Goal: Task Accomplishment & Management: Complete application form

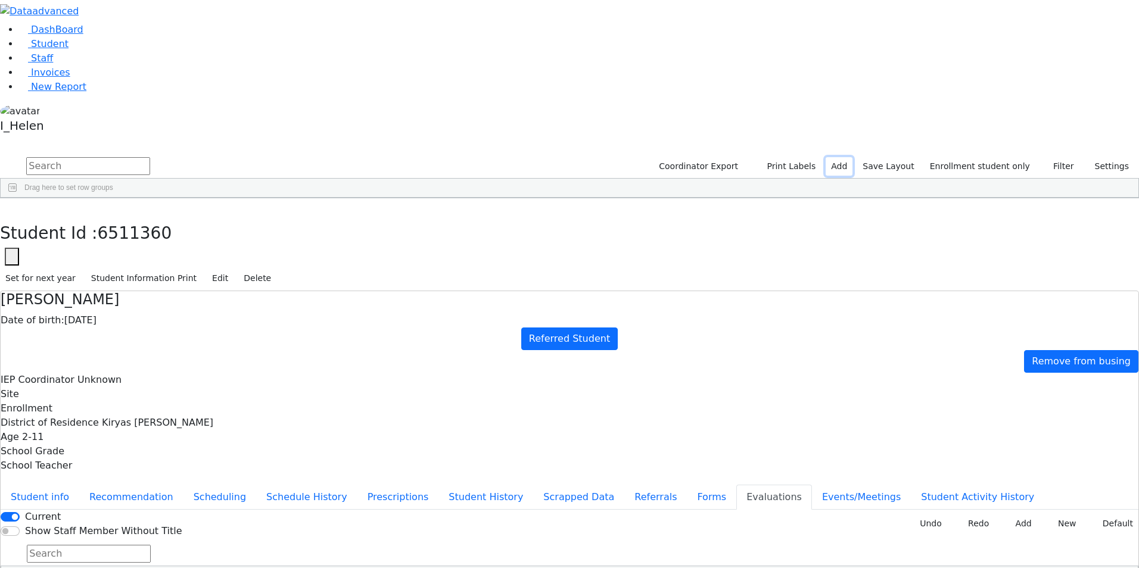
click at [853, 157] on link "Add" at bounding box center [839, 166] width 27 height 18
select select "18"
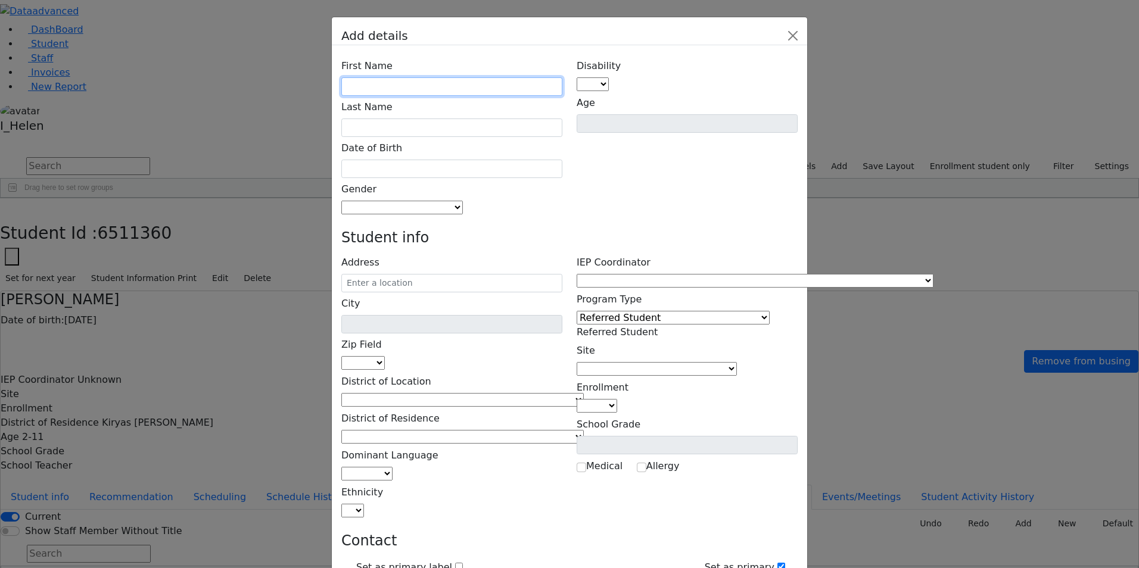
click at [476, 77] on input "text" at bounding box center [451, 86] width 221 height 18
type input "Srah"
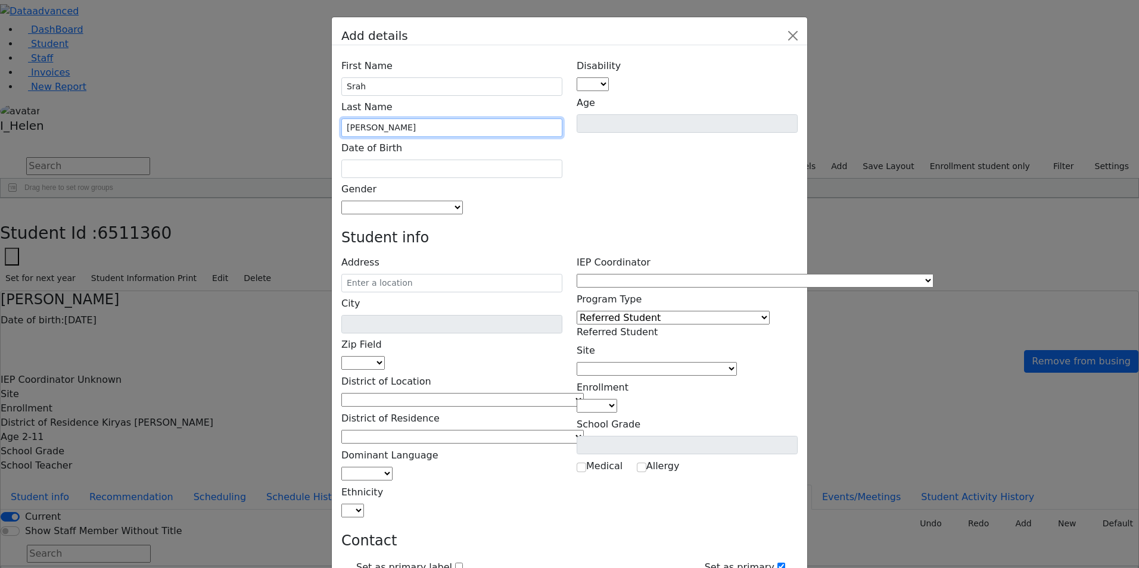
type input "[PERSON_NAME]"
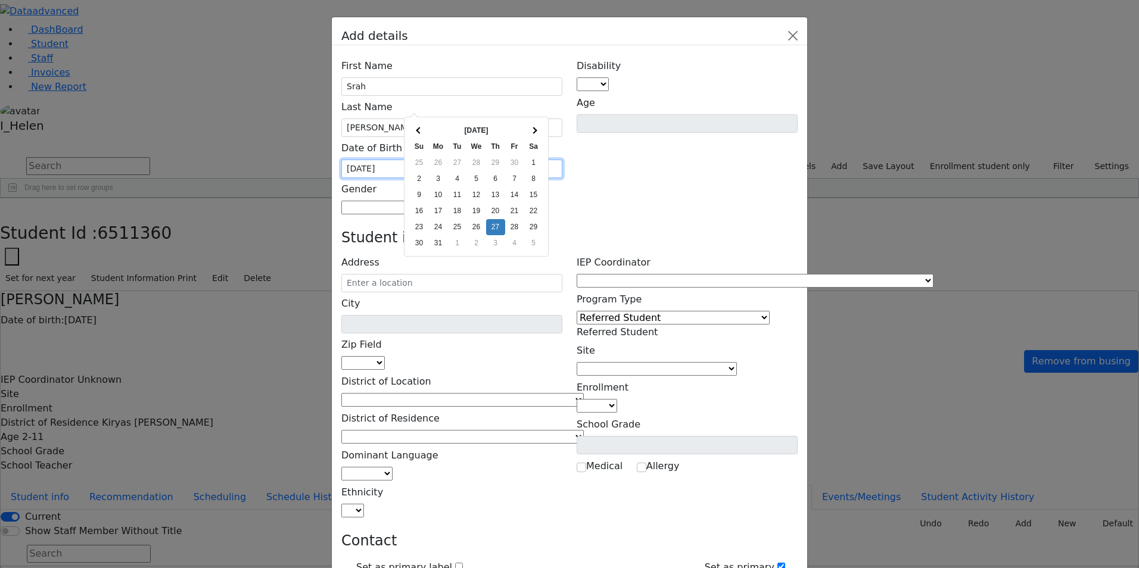
type input "[DATE]"
click at [570, 130] on div "Disability AU DC ED EI ERS HI ID LD MD MR ND OHI OI PD SI SLI TBI VI D Age" at bounding box center [687, 135] width 235 height 160
click at [463, 202] on span at bounding box center [463, 207] width 0 height 11
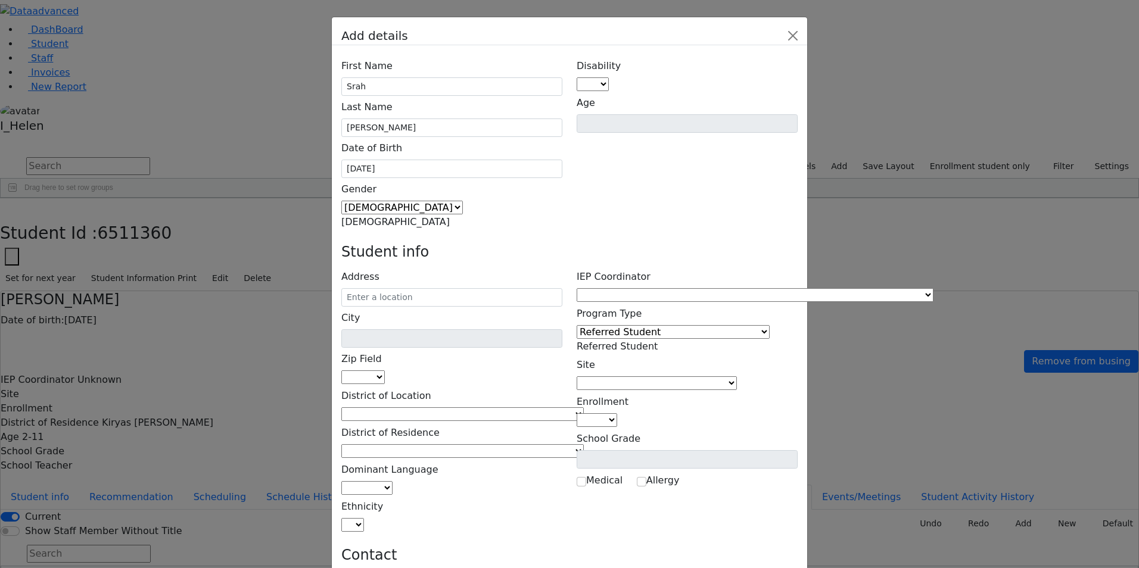
click at [440, 216] on span "[DEMOGRAPHIC_DATA]" at bounding box center [395, 221] width 108 height 11
select select "[DEMOGRAPHIC_DATA]"
click at [427, 244] on div "Student info" at bounding box center [569, 255] width 471 height 22
click at [425, 288] on input "text" at bounding box center [451, 297] width 221 height 18
type input "6 [PERSON_NAME] Wy"
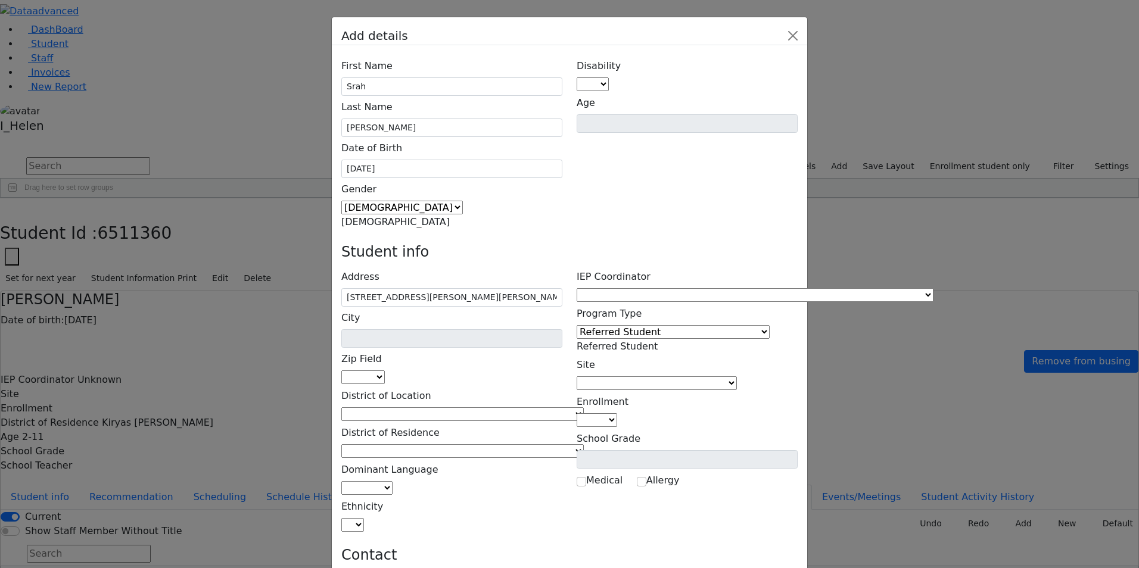
type input "Monroe"
select select "10950"
click at [487, 288] on input "6 [PERSON_NAME] Wy" at bounding box center [451, 297] width 221 height 18
type input "6 [PERSON_NAME] Wy 203"
click at [617, 244] on h4 "Student info" at bounding box center [569, 252] width 456 height 17
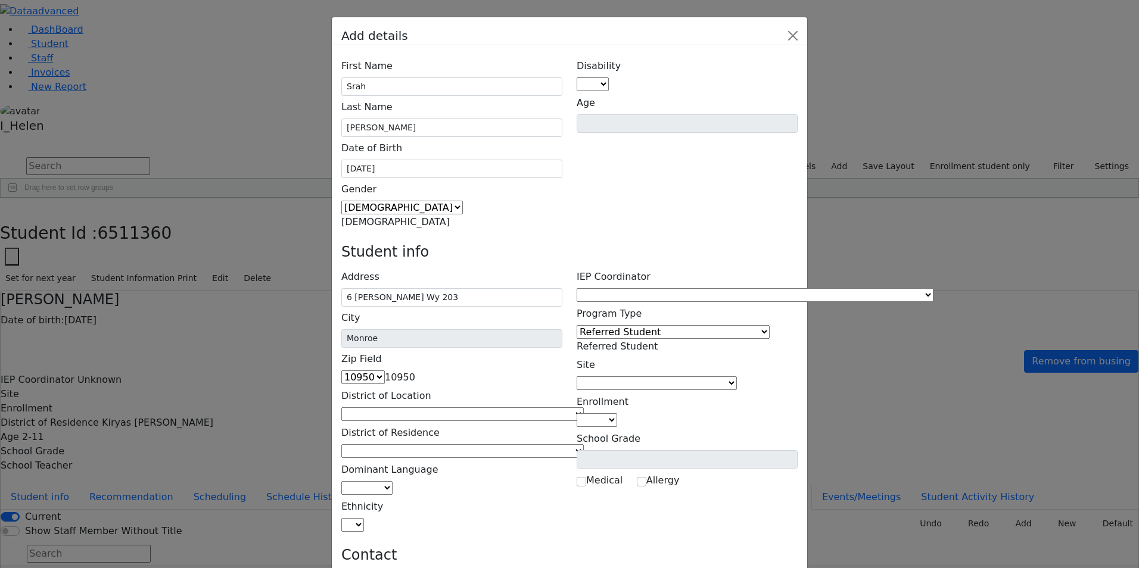
click at [584, 409] on span at bounding box center [584, 414] width 0 height 11
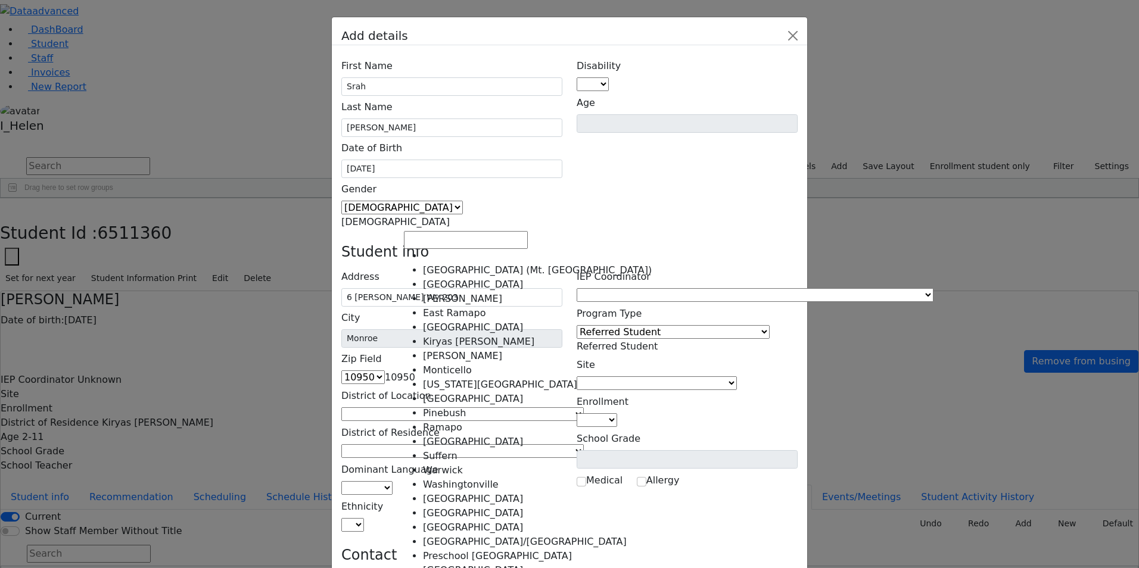
select select "6"
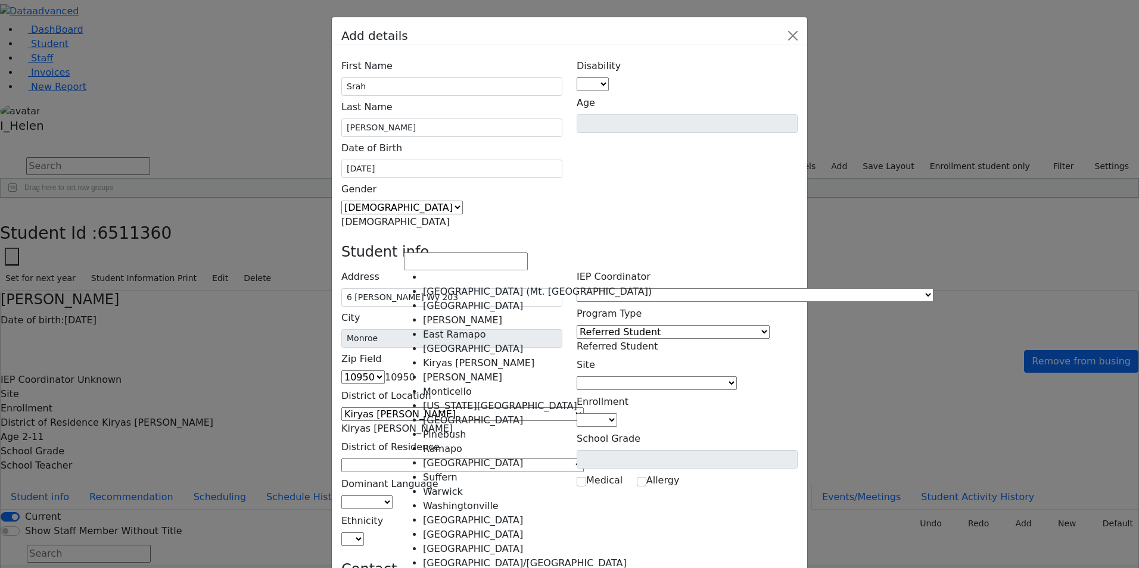
click at [584, 460] on span at bounding box center [584, 465] width 0 height 11
select select "6"
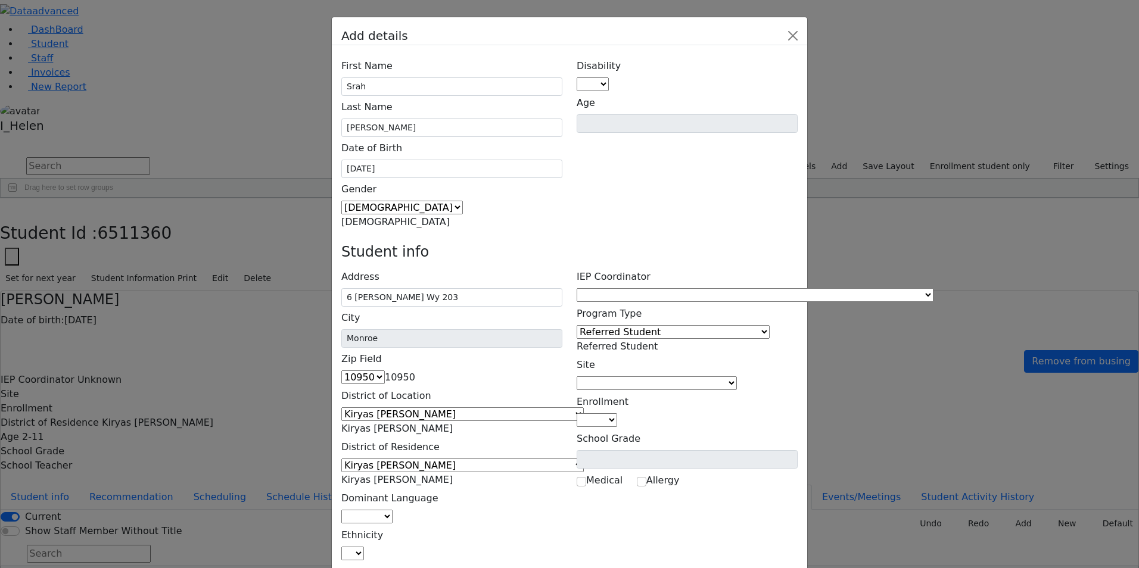
click at [393, 511] on span at bounding box center [393, 516] width 0 height 11
select select "1"
click at [364, 548] on span at bounding box center [364, 553] width 0 height 11
select select "5"
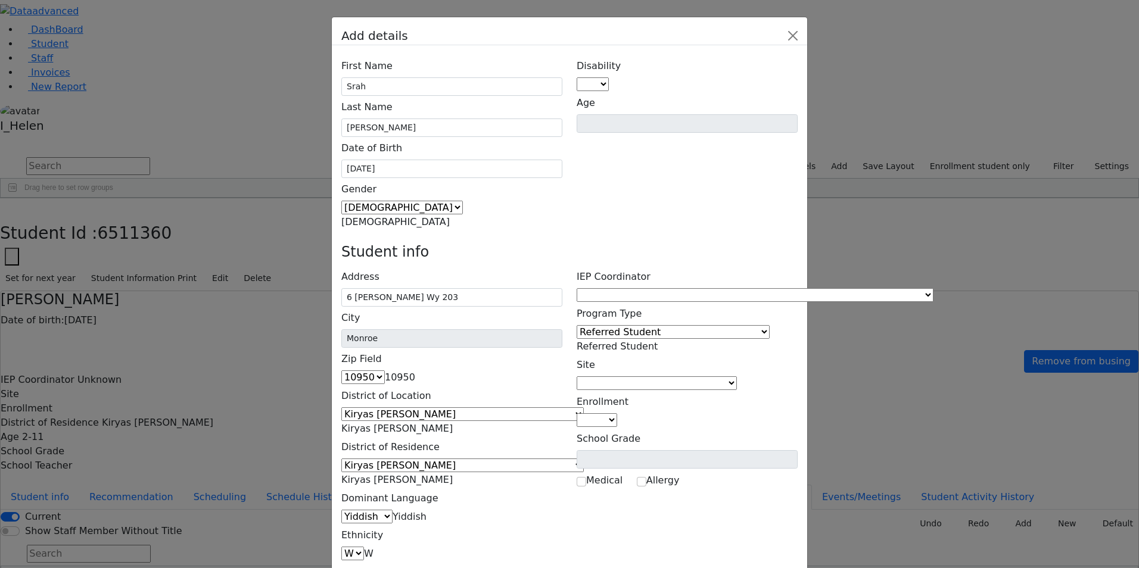
type input "[PERSON_NAME]"
type input "6 [PERSON_NAME] Wy 203"
type input "[PHONE_NUMBER]"
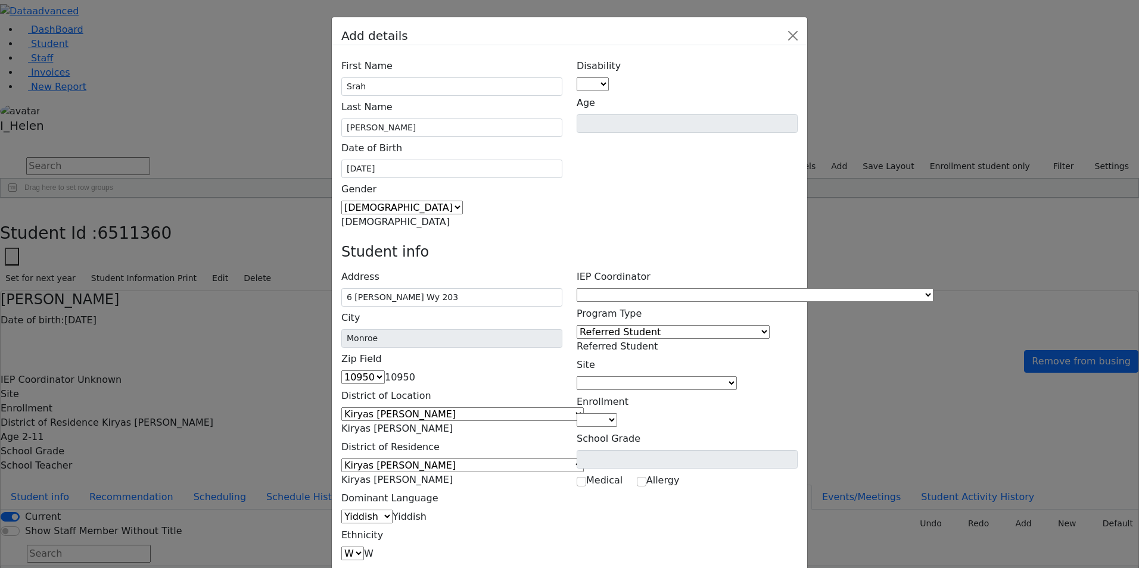
type input "[PHONE_NUMBER]"
type input "[PERSON_NAME]"
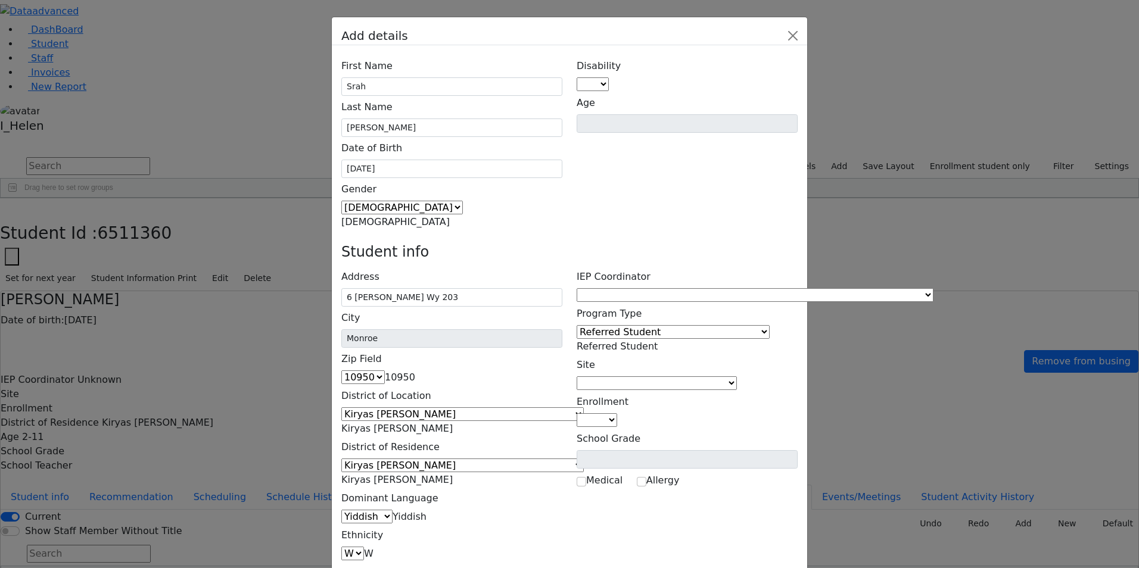
type input "6 [PERSON_NAME] Wy 203"
type input "[PHONE_NUMBER]"
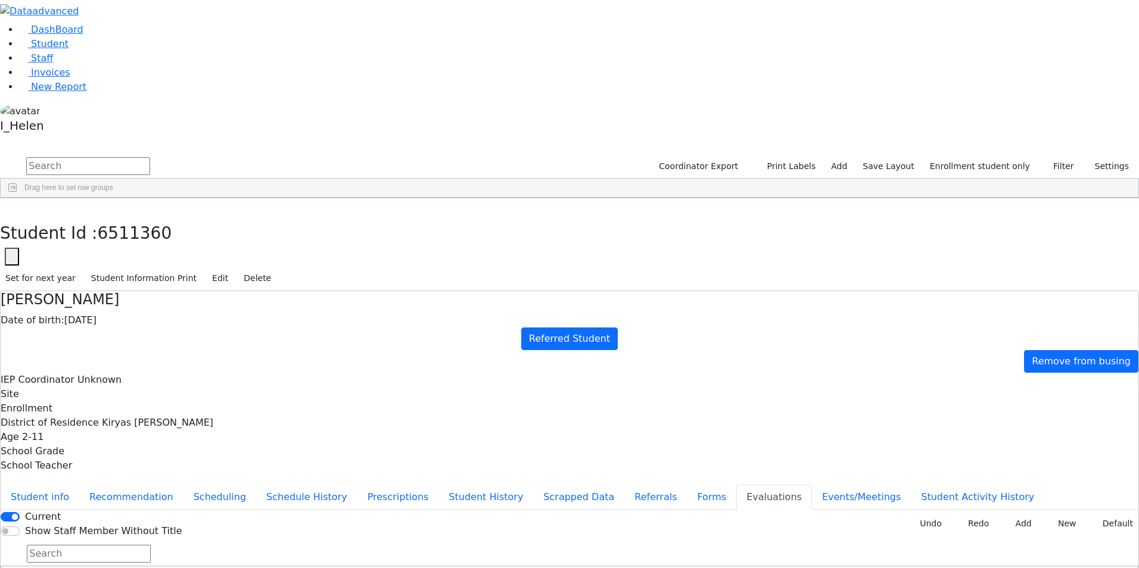
scroll to position [238, 0]
click at [136, 563] on div "[PERSON_NAME]" at bounding box center [102, 571] width 70 height 17
click at [624, 485] on button "Referrals" at bounding box center [655, 497] width 63 height 25
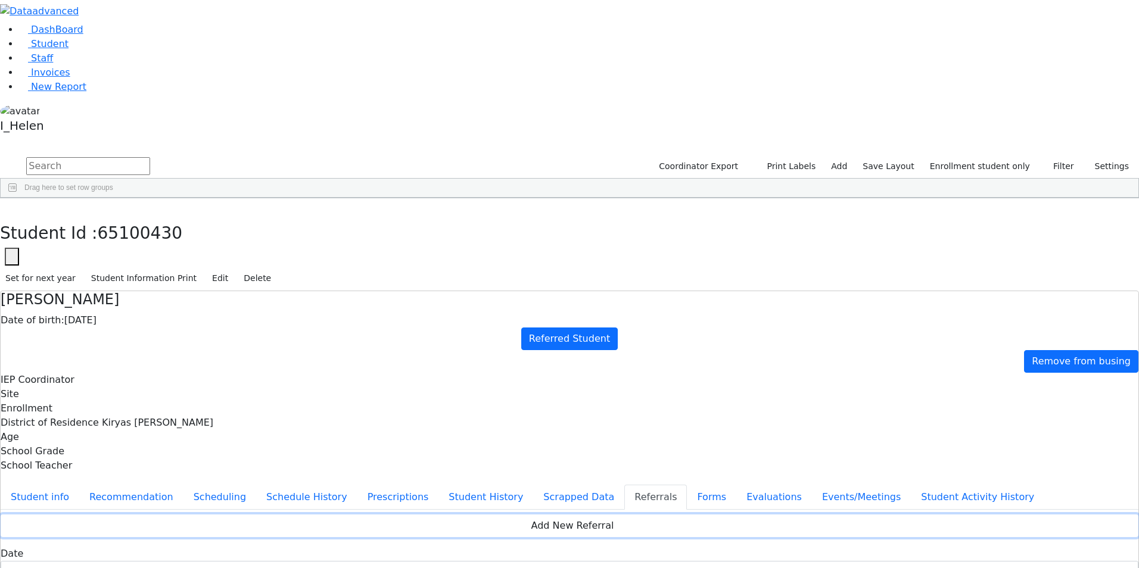
click at [545, 515] on button "Add New Referral" at bounding box center [570, 526] width 1138 height 23
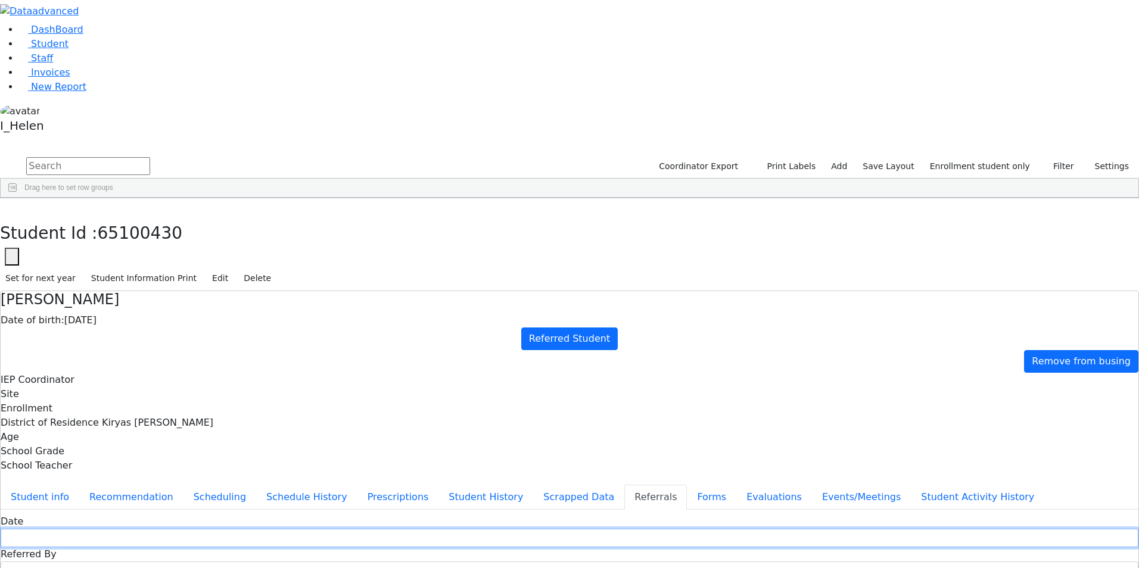
click at [440, 529] on input "text" at bounding box center [570, 538] width 1138 height 18
click at [431, 529] on input "text" at bounding box center [570, 538] width 1138 height 18
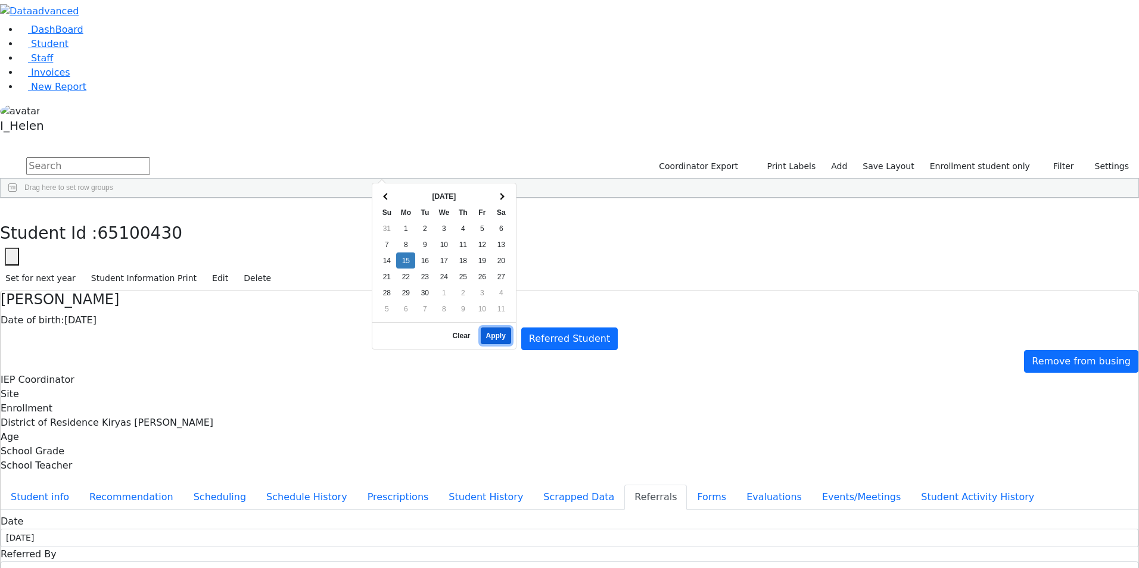
click at [496, 328] on button "Apply" at bounding box center [496, 336] width 30 height 17
type input "[DATE]"
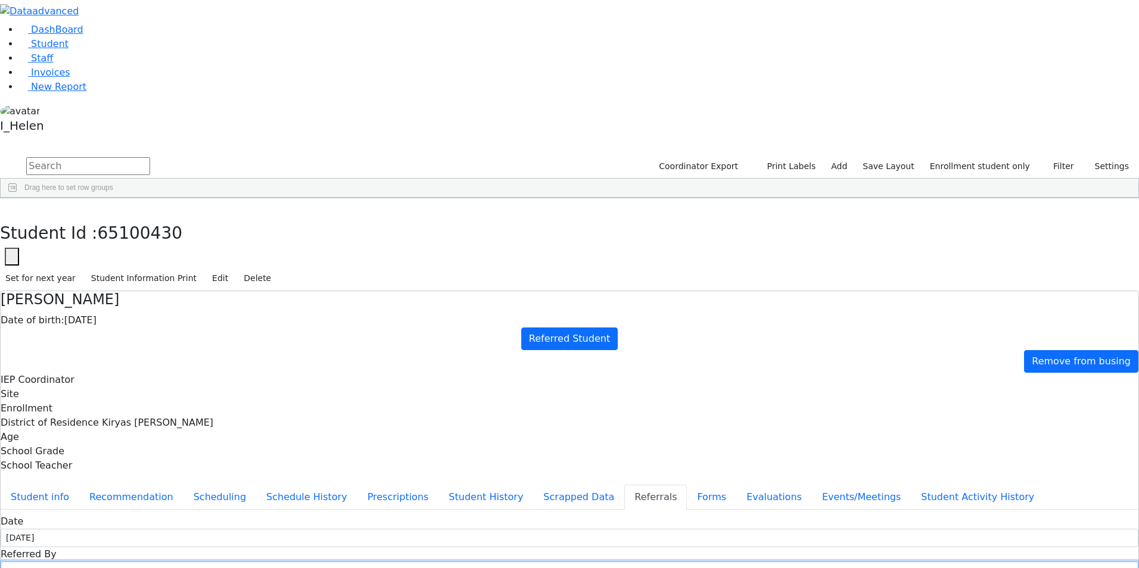
click at [617, 562] on input "text" at bounding box center [570, 571] width 1138 height 18
type input "[PERSON_NAME]"
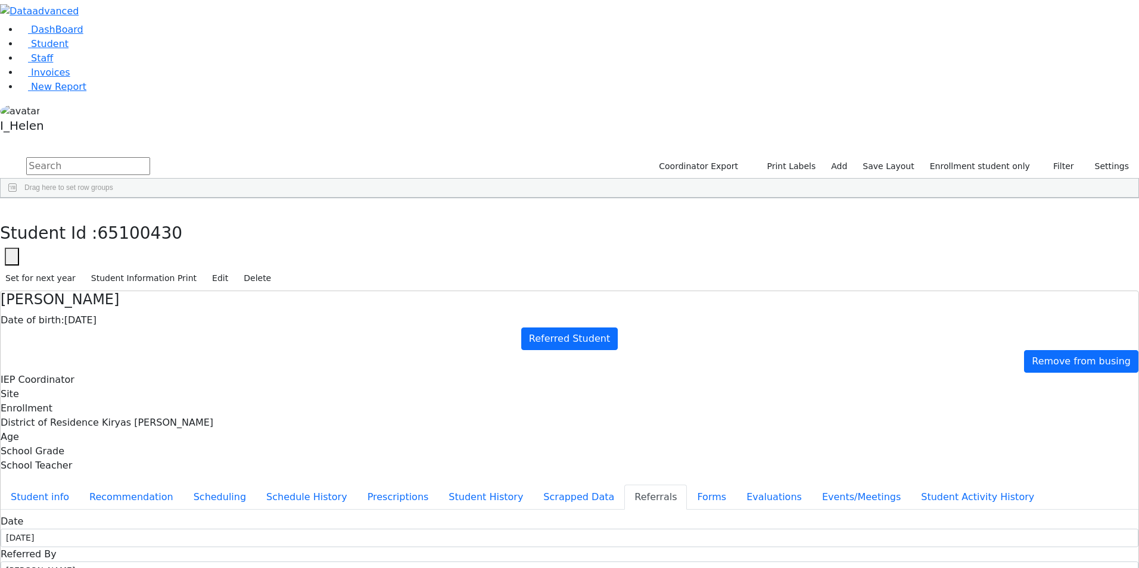
select select "Mother"
type textarea "P"
type textarea "[PERSON_NAME] attends Nursery [PERSON_NAME], [PERSON_NAME] is her teacher."
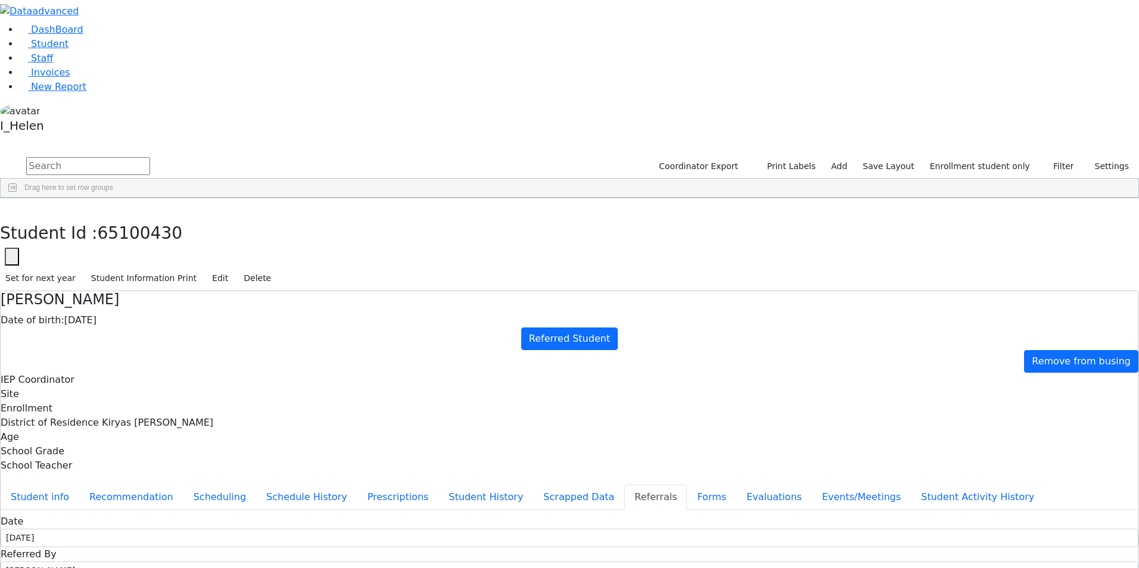
type textarea "[PERSON_NAME] has a very hard time expressing herself as well as OT delays."
checkbox input "true"
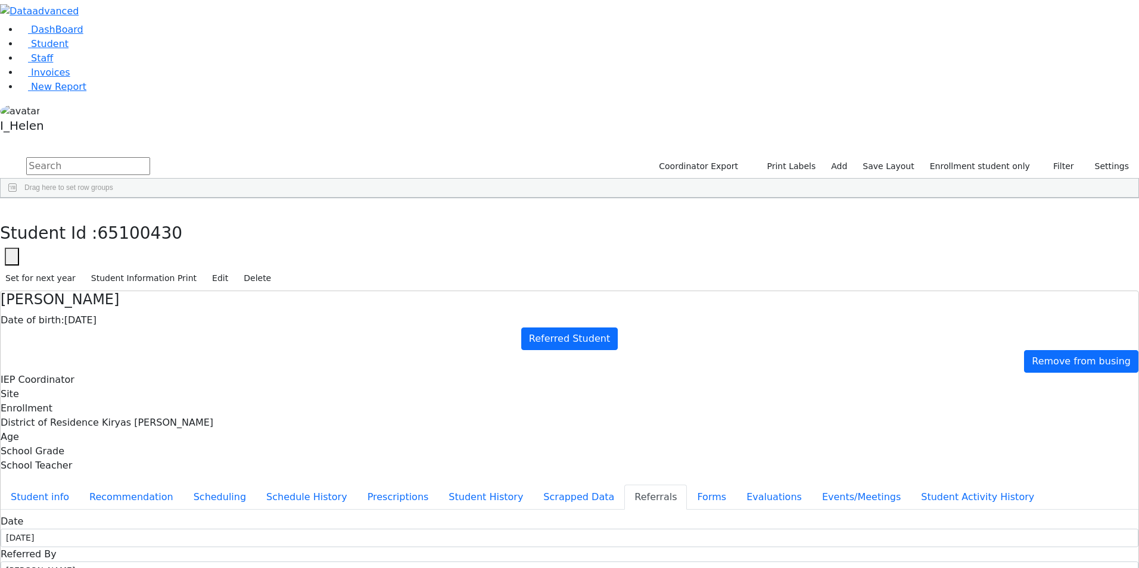
checkbox input "true"
drag, startPoint x: 646, startPoint y: 228, endPoint x: 636, endPoint y: 231, distance: 10.4
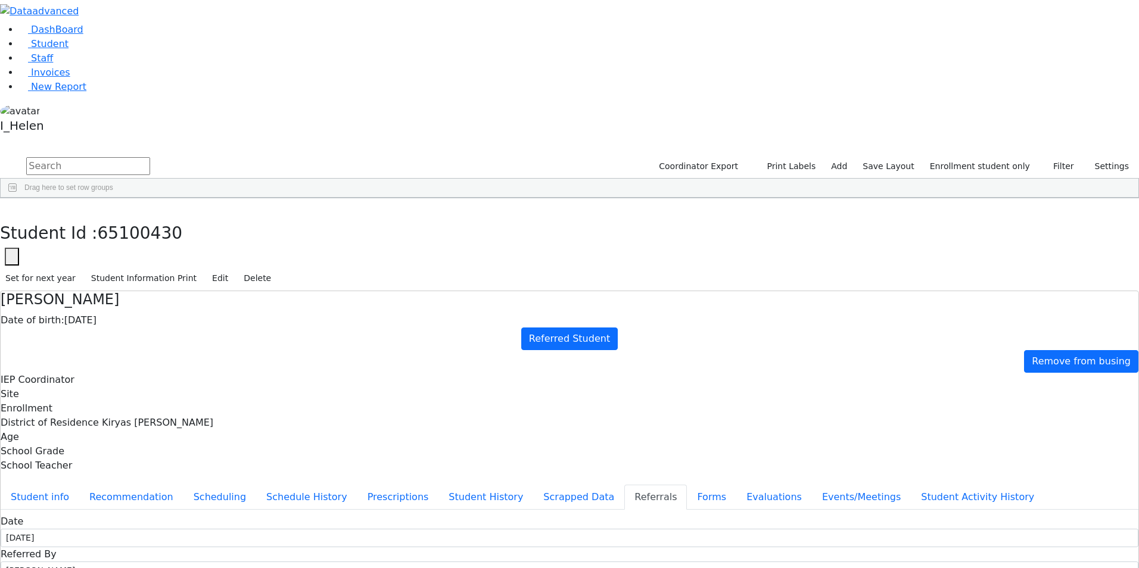
type textarea "[PERSON_NAME] has a very hard time expressing herself as well as fine motor del…"
click at [79, 485] on button "Student info" at bounding box center [40, 497] width 79 height 25
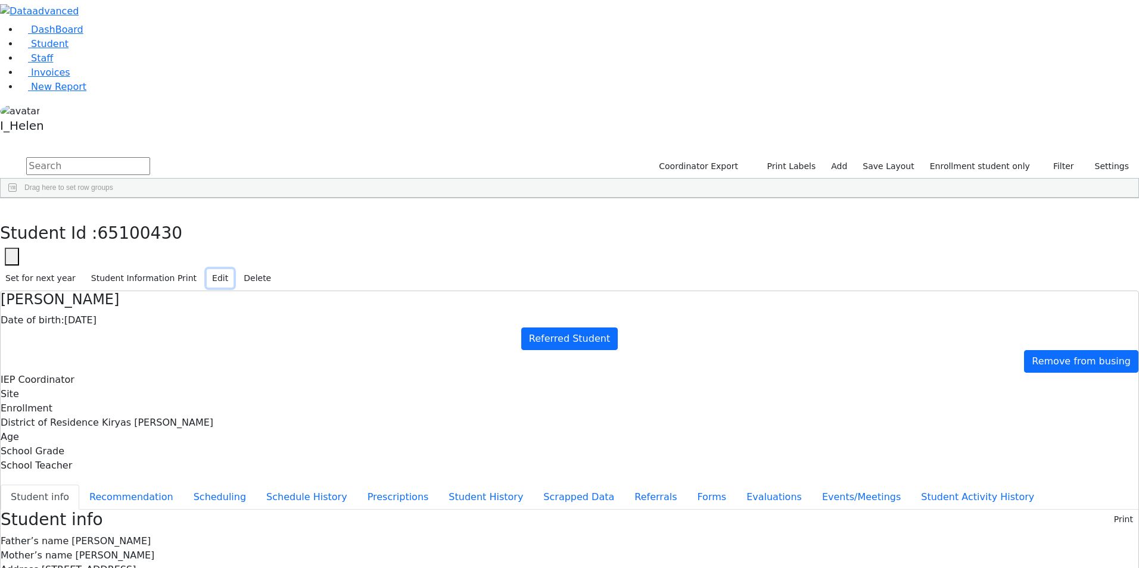
click at [234, 269] on button "Edit" at bounding box center [220, 278] width 27 height 18
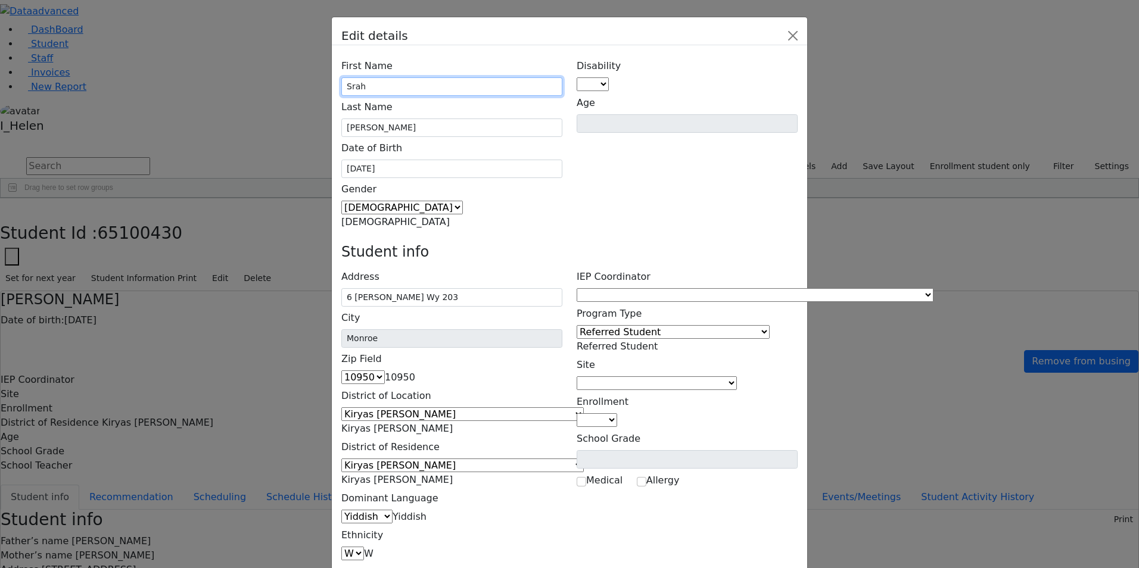
drag, startPoint x: 415, startPoint y: 63, endPoint x: 434, endPoint y: 63, distance: 19.7
click at [414, 77] on input "Srah" at bounding box center [451, 86] width 221 height 18
type input "[PERSON_NAME]"
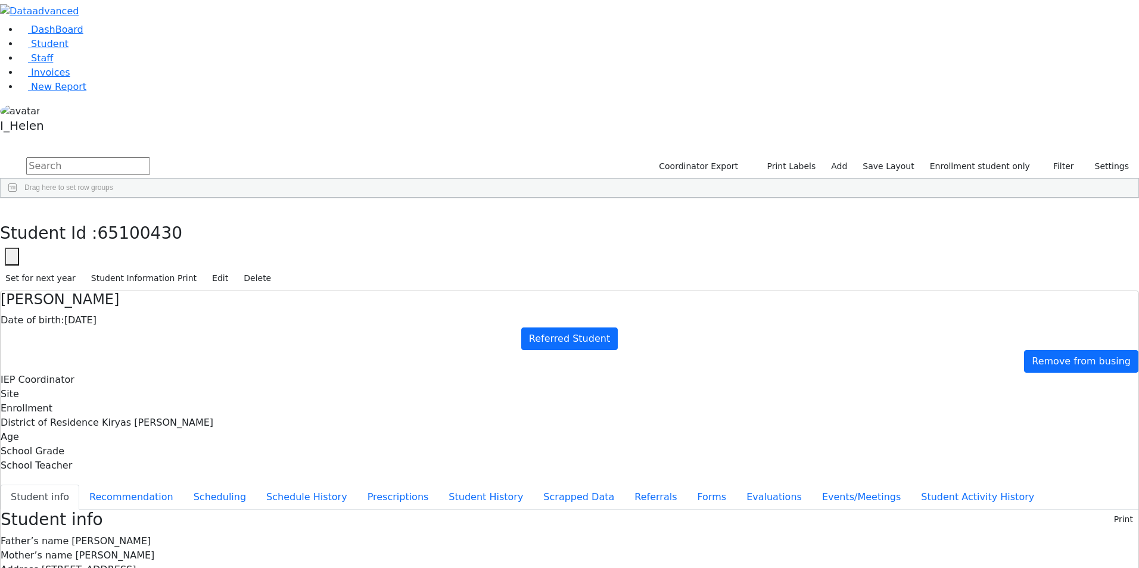
scroll to position [0, 0]
click at [12, 207] on icon "button" at bounding box center [8, 210] width 7 height 7
click at [853, 157] on link "Add" at bounding box center [839, 166] width 27 height 18
select select "18"
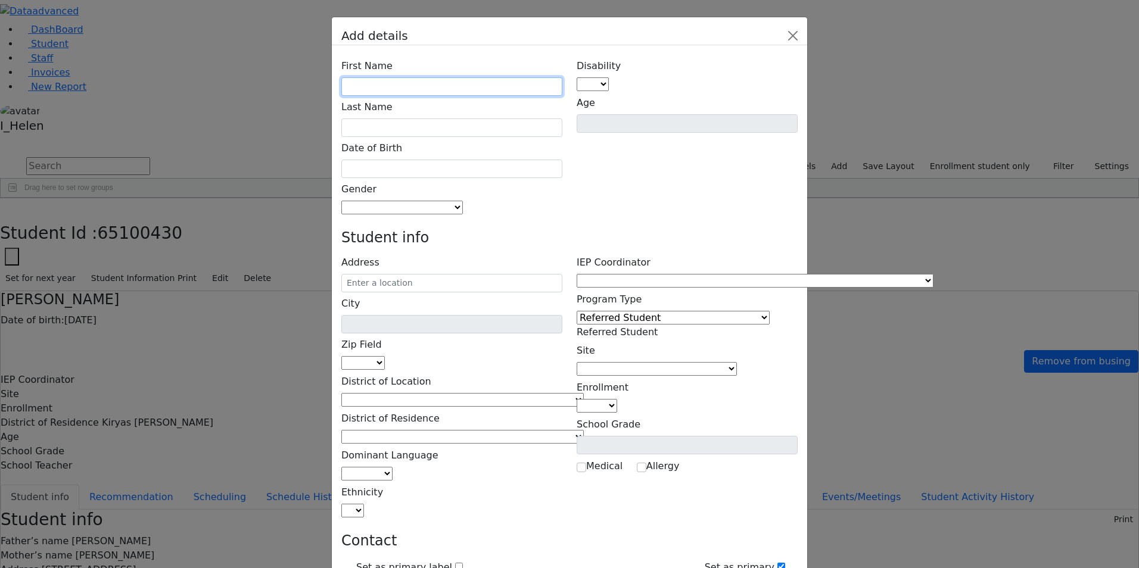
click at [446, 77] on input "text" at bounding box center [451, 86] width 221 height 18
type input "[PERSON_NAME]"
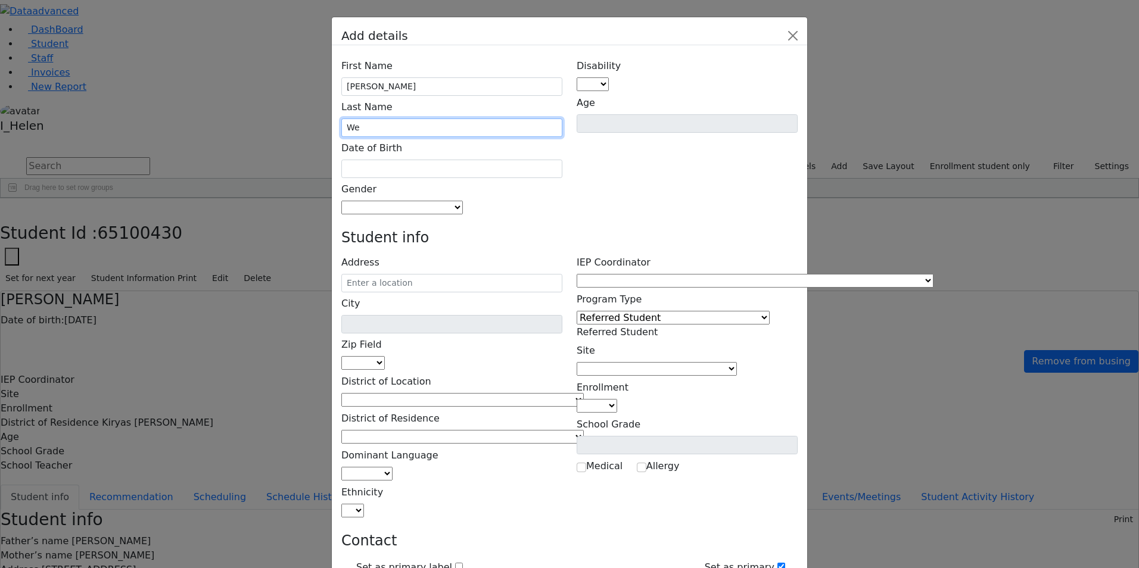
type input "W"
type input "Wieder"
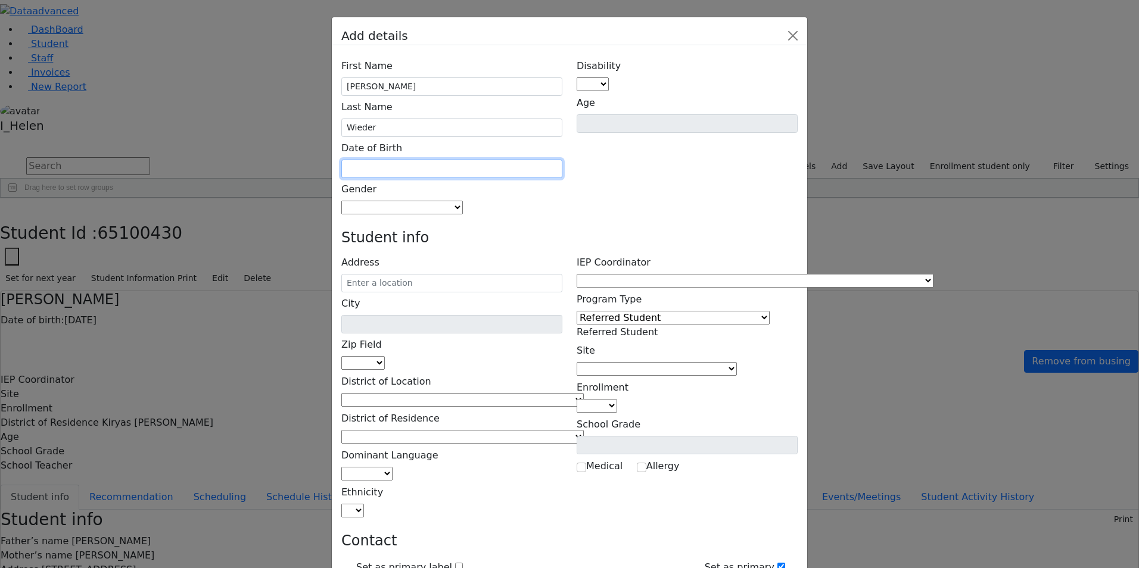
click at [484, 160] on input "text" at bounding box center [451, 169] width 221 height 18
type input "[DATE]"
drag, startPoint x: 652, startPoint y: 109, endPoint x: 592, endPoint y: 125, distance: 62.1
click at [650, 114] on div "Disability AU DC ED EI ERS HI ID LD MD MR ND OHI OI PD SI SLI TBI VI D Age" at bounding box center [687, 135] width 235 height 160
click at [463, 202] on span at bounding box center [463, 207] width 0 height 11
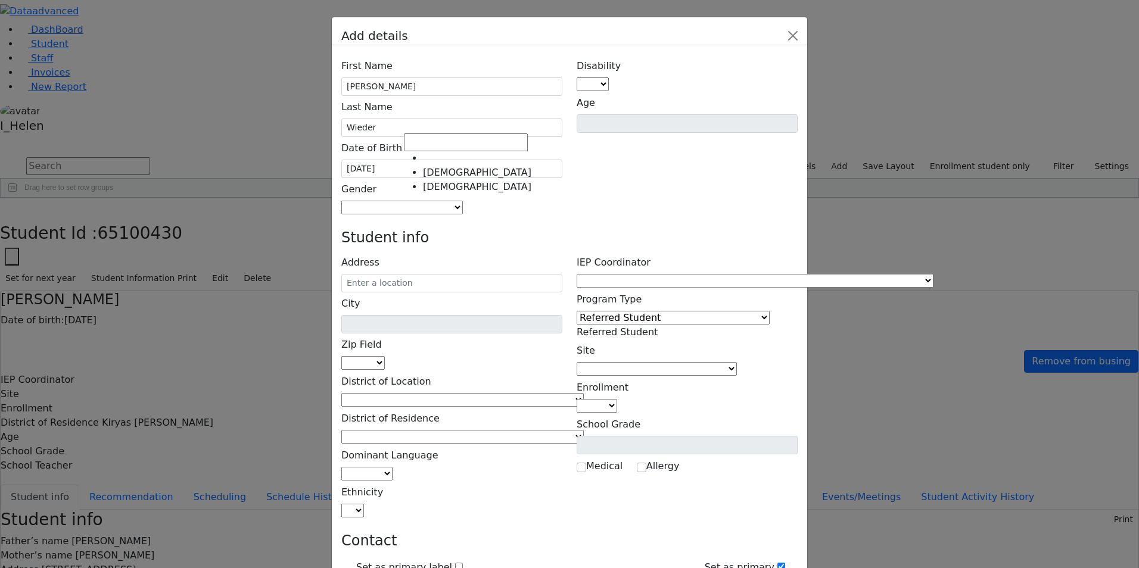
select select "[DEMOGRAPHIC_DATA]"
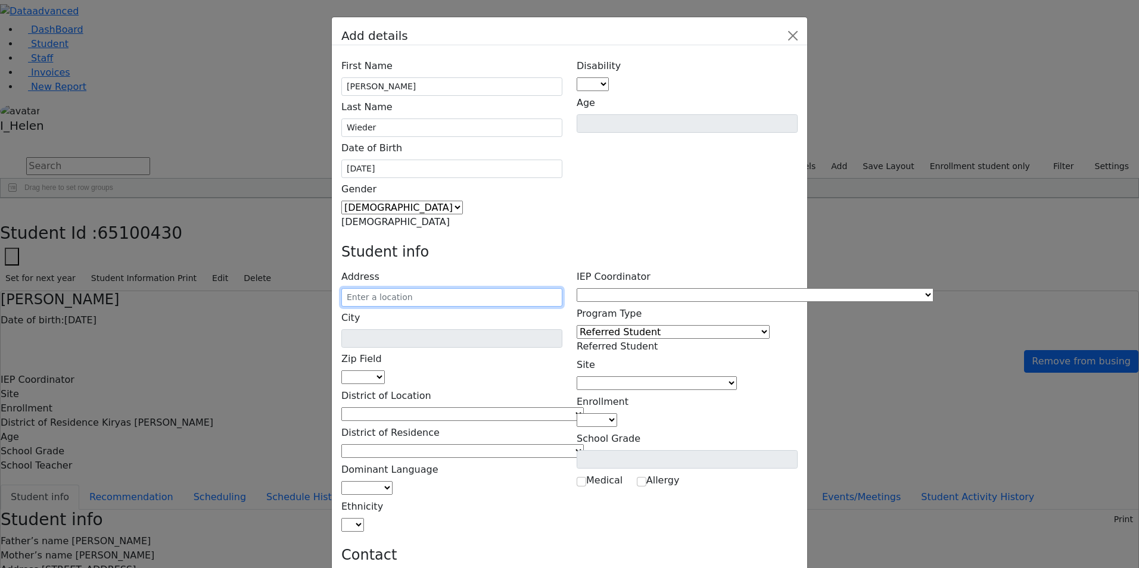
click at [459, 288] on input "text" at bounding box center [451, 297] width 221 height 18
type input "[STREET_ADDRESS]"
type input "Monroe"
select select "10950"
click at [506, 288] on input "[STREET_ADDRESS]" at bounding box center [451, 297] width 221 height 18
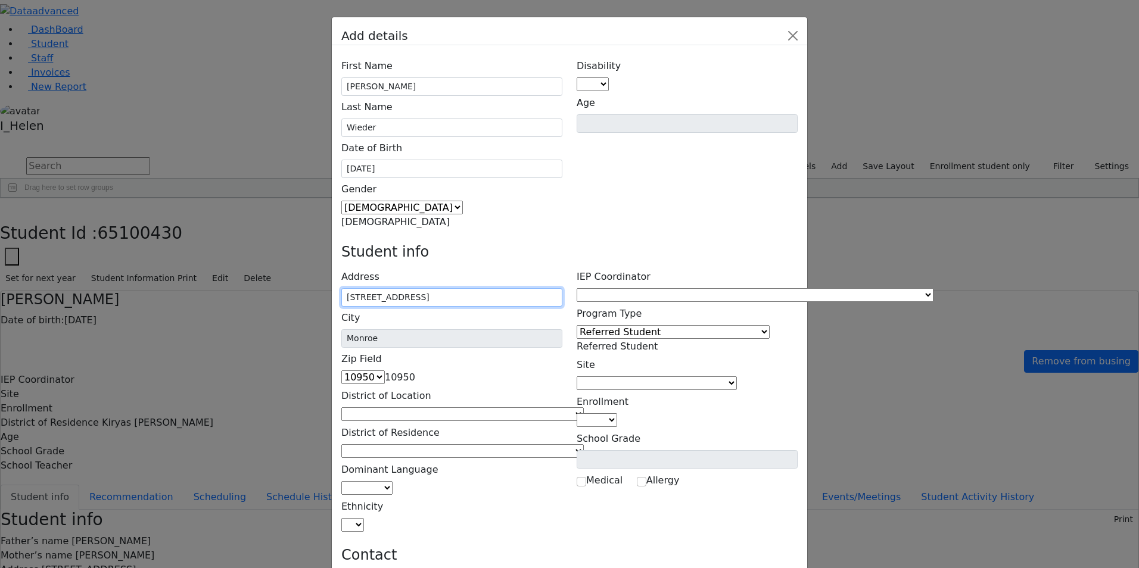
type input "[STREET_ADDRESS]"
drag, startPoint x: 565, startPoint y: 166, endPoint x: 493, endPoint y: 205, distance: 82.4
click at [567, 244] on div "Student info" at bounding box center [569, 255] width 471 height 22
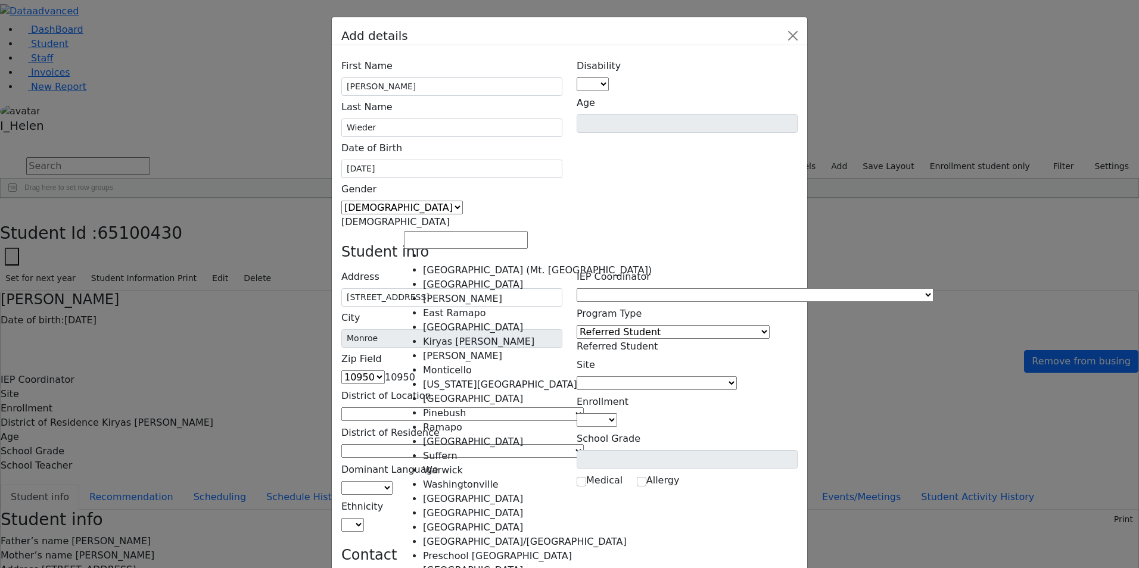
click at [584, 409] on span at bounding box center [584, 414] width 0 height 11
select select "6"
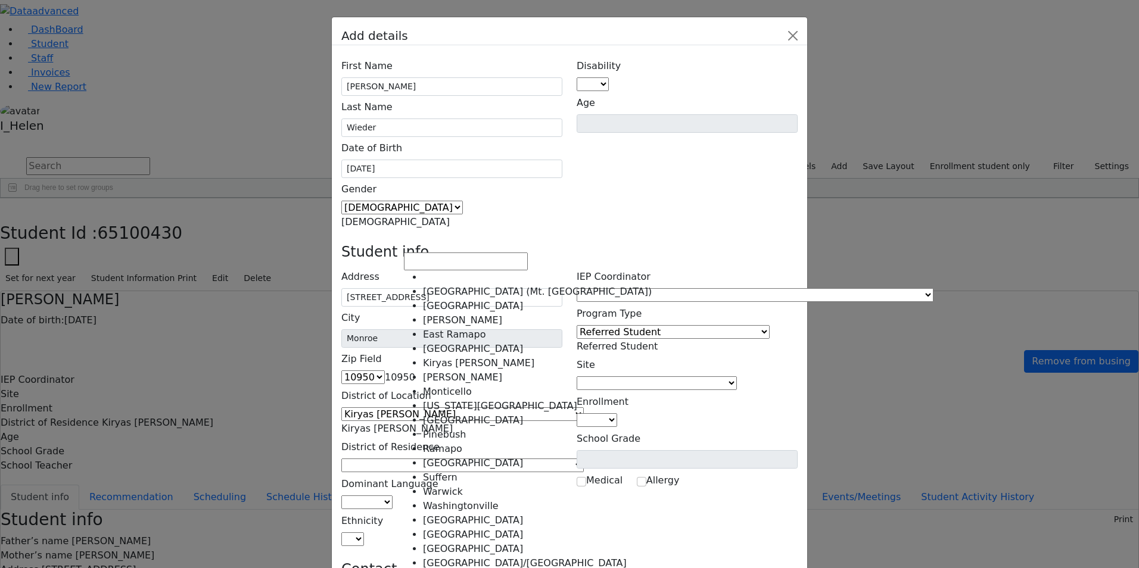
click at [584, 460] on span at bounding box center [584, 465] width 0 height 11
select select "6"
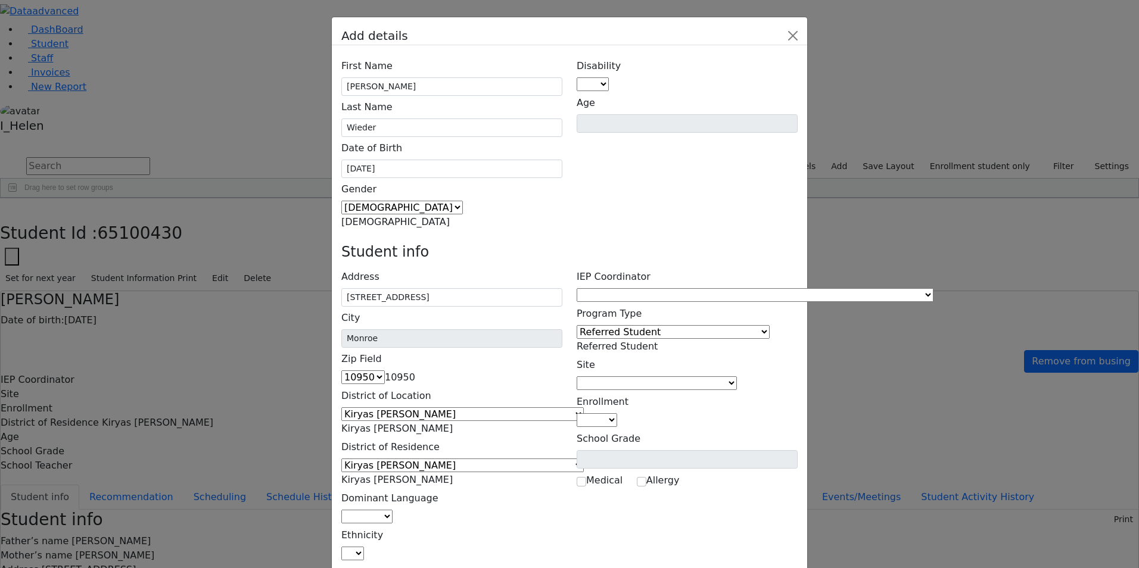
click at [393, 511] on span at bounding box center [393, 516] width 0 height 11
select select "1"
click at [364, 548] on span at bounding box center [364, 553] width 0 height 11
select select "5"
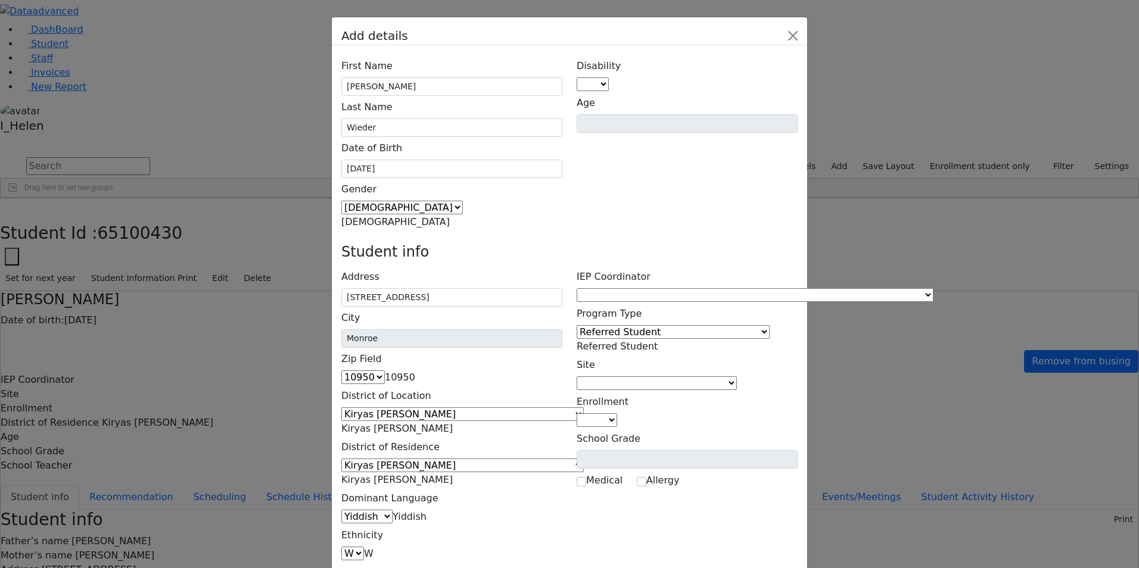
type input "[PERSON_NAME]"
type input "[STREET_ADDRESS]"
type input "[PHONE_NUMBER]"
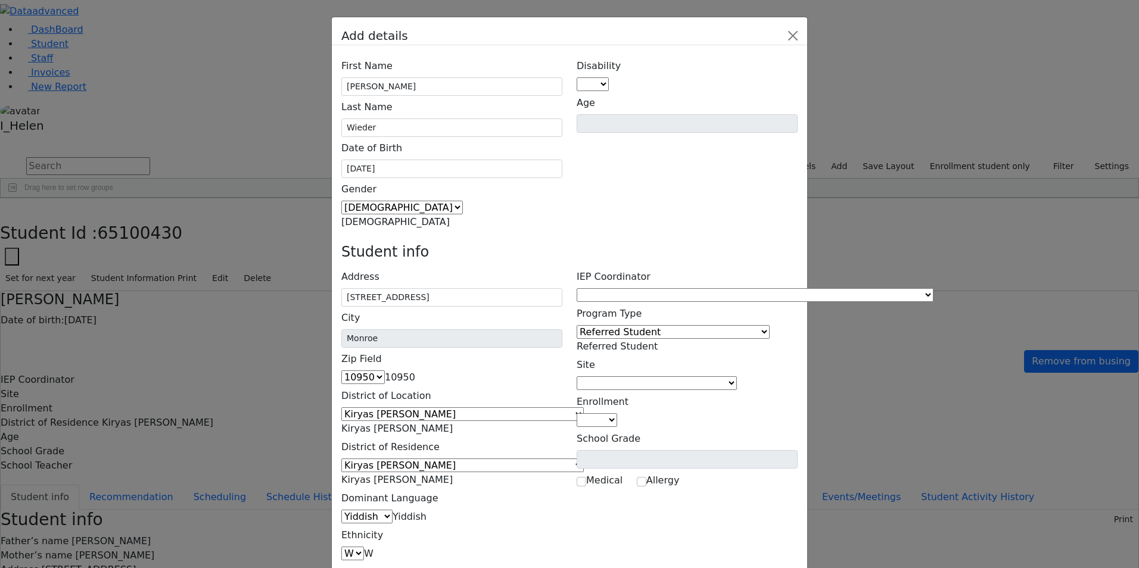
type input "[PHONE_NUMBER]"
type input "[PERSON_NAME]"
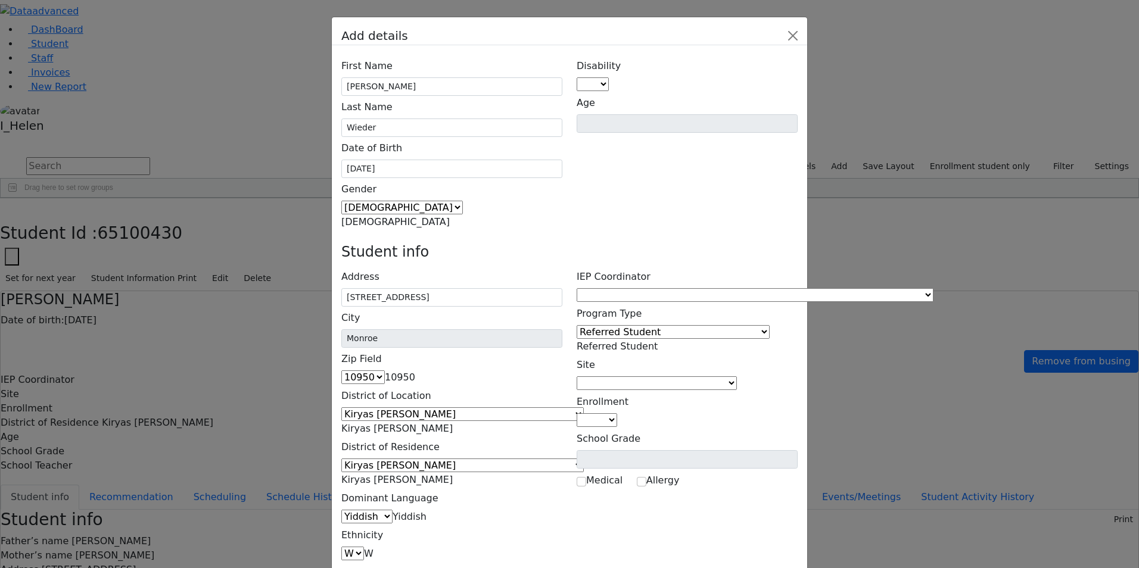
type input "[STREET_ADDRESS]"
type input "[PHONE_NUMBER]"
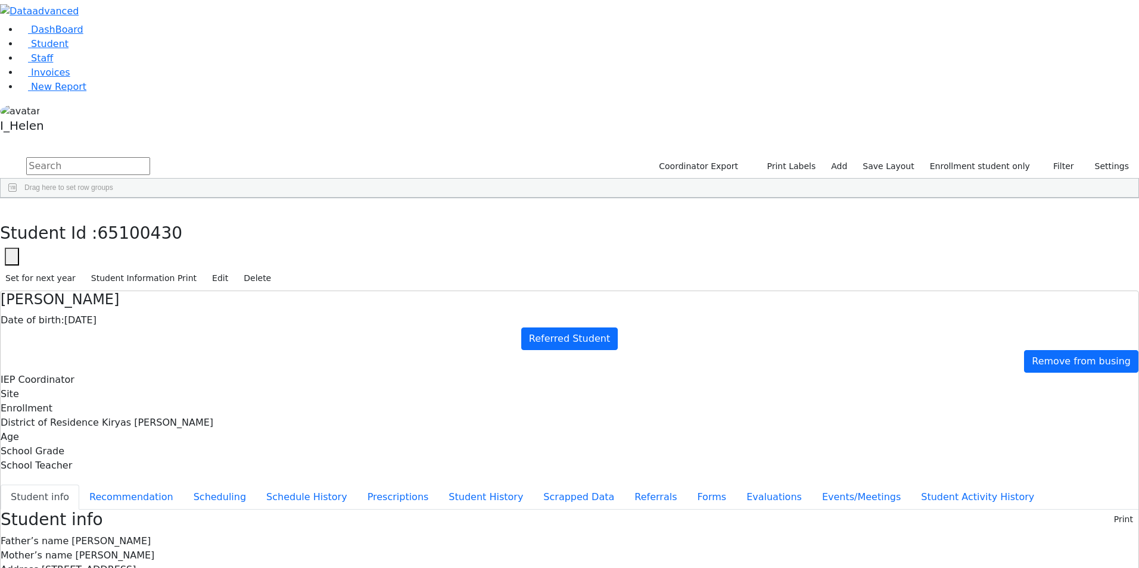
scroll to position [284, 0]
click at [624, 485] on button "Referrals" at bounding box center [655, 497] width 63 height 25
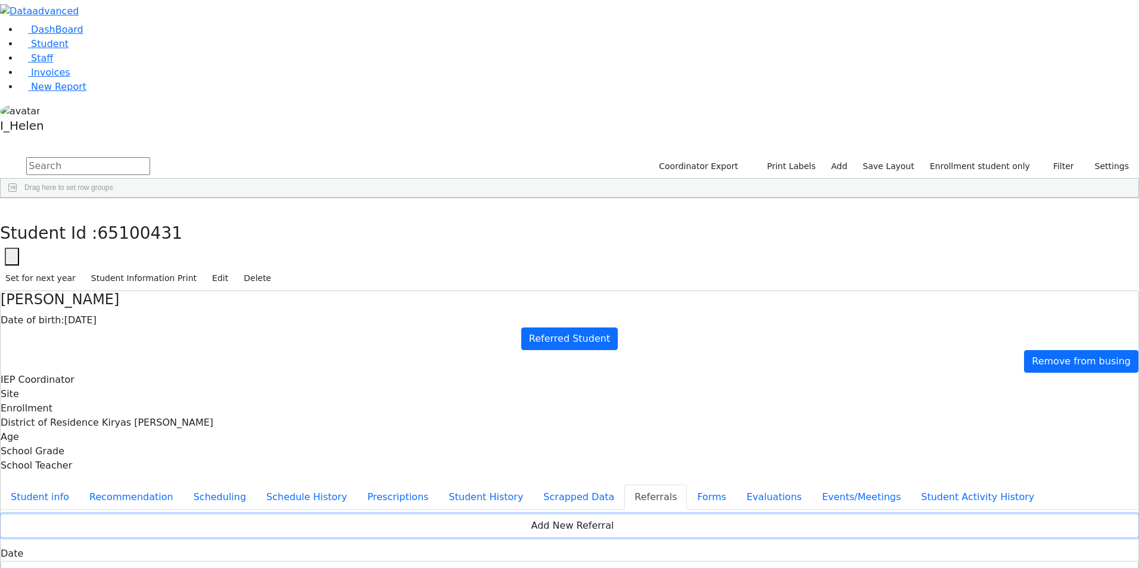
click at [490, 515] on button "Add New Referral" at bounding box center [570, 526] width 1138 height 23
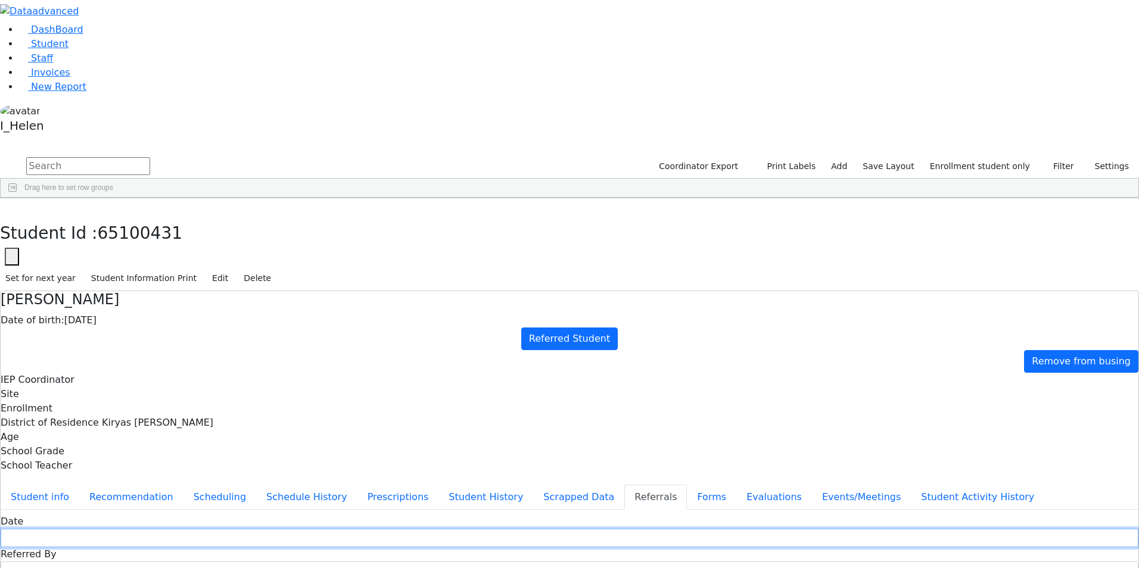
click at [427, 529] on input "text" at bounding box center [570, 538] width 1138 height 18
type input "[DATE]"
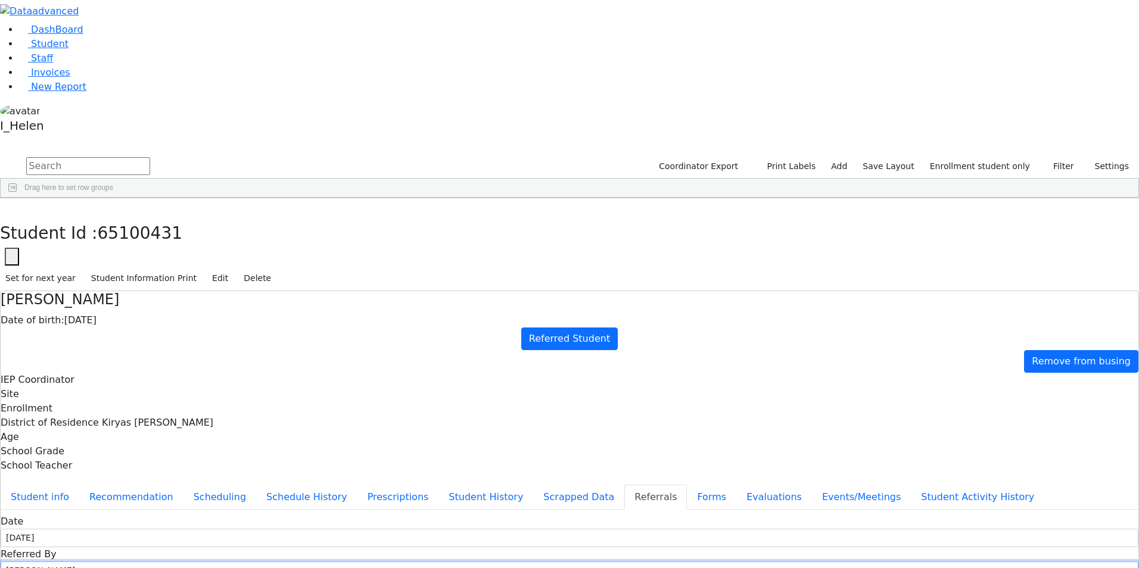
drag, startPoint x: 609, startPoint y: 174, endPoint x: 514, endPoint y: 173, distance: 95.3
type input "[PERSON_NAME]"
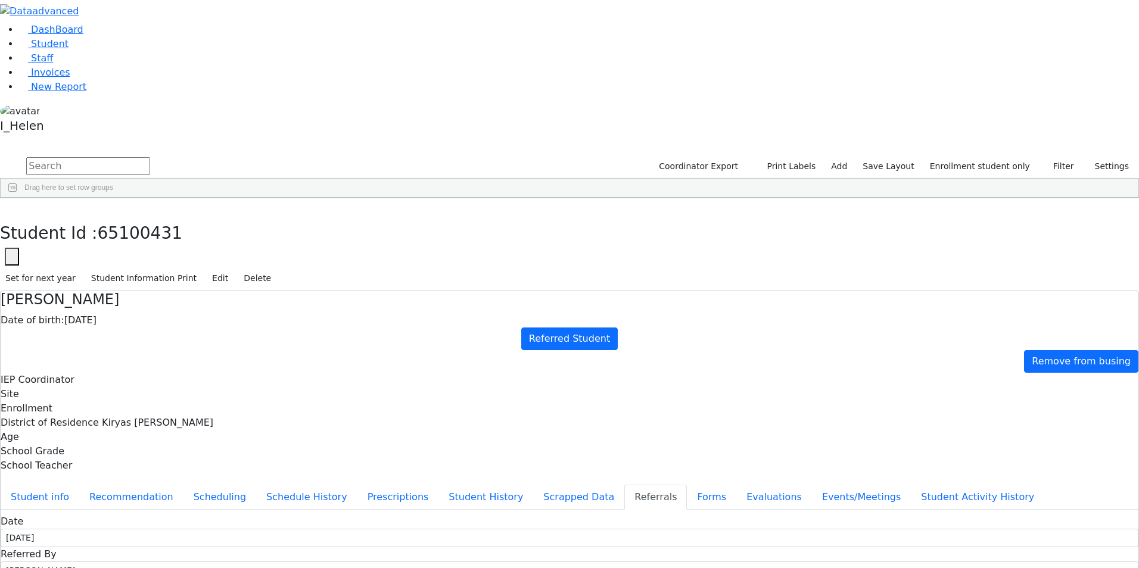
select select "Mother"
type textarea "[PERSON_NAME] attends little giants."
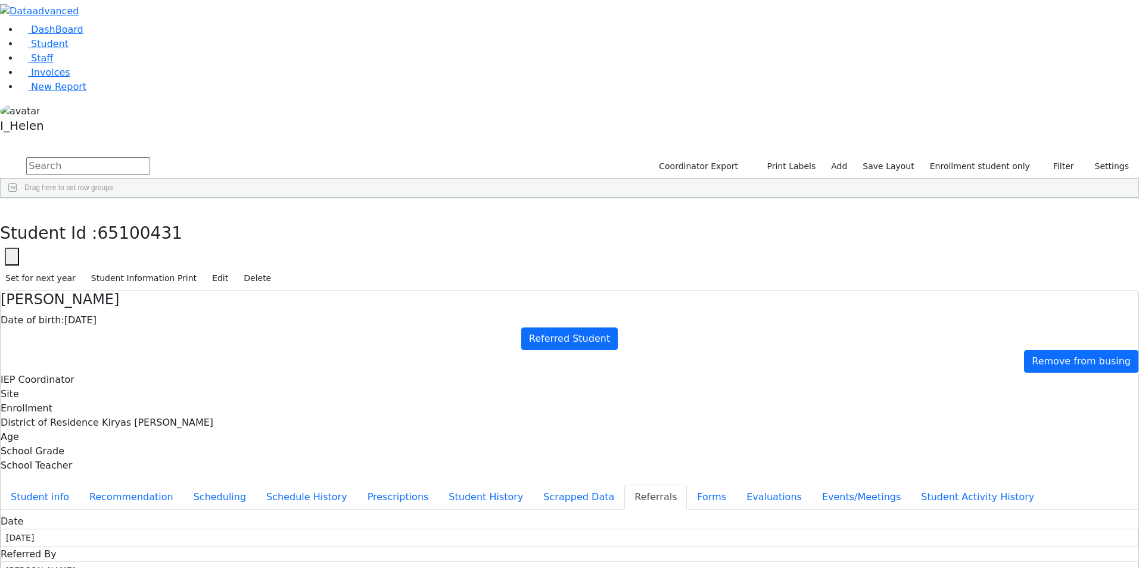
type textarea "[PERSON_NAME] is developmentally delayed. [PERSON_NAME] is receiving services o…"
checkbox input "true"
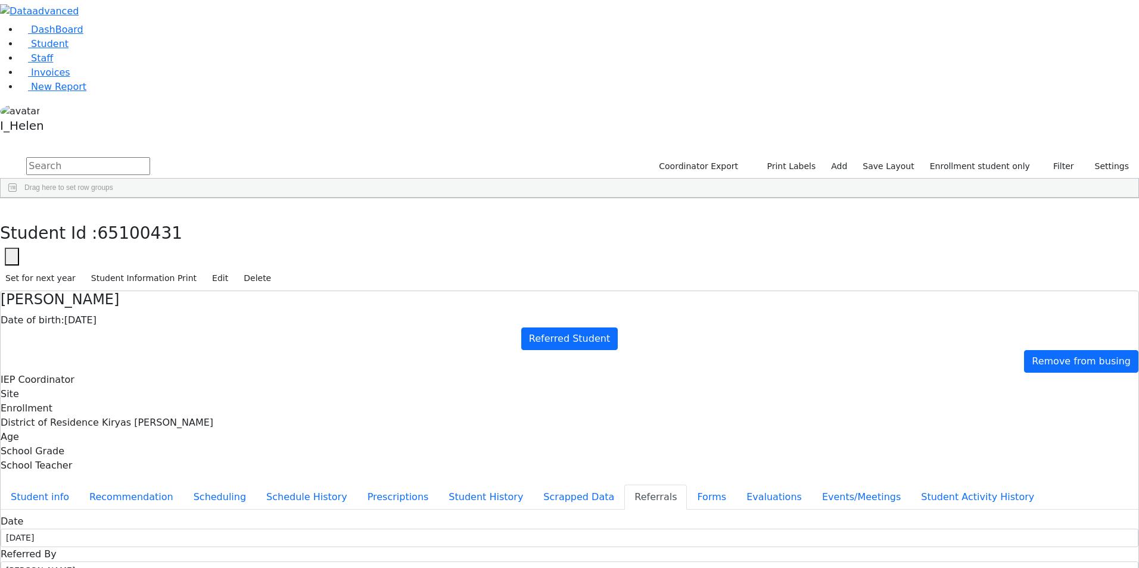
checkbox input "true"
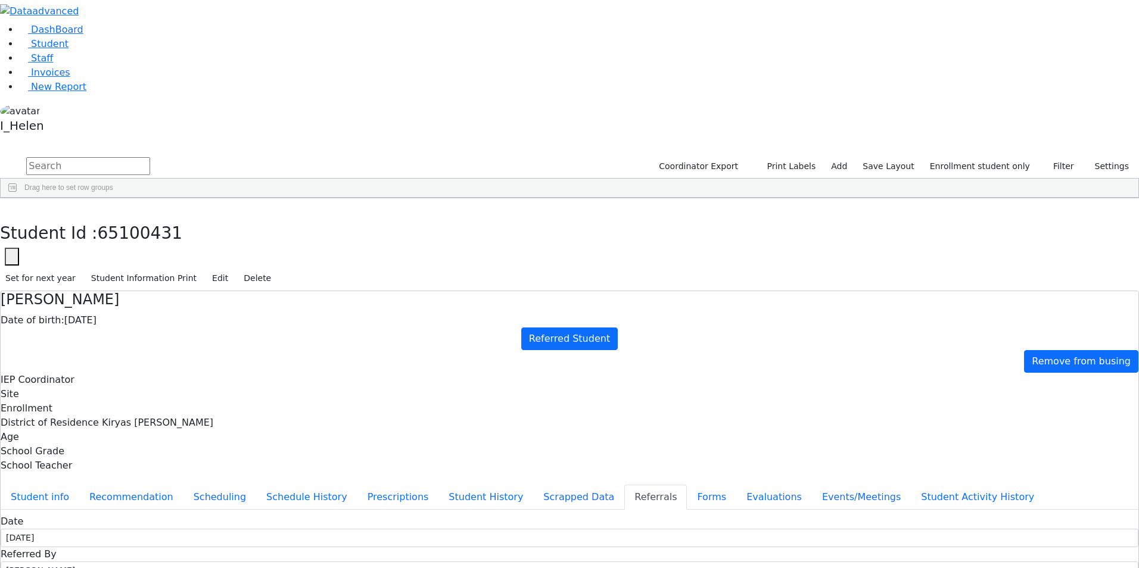
checkbox input "true"
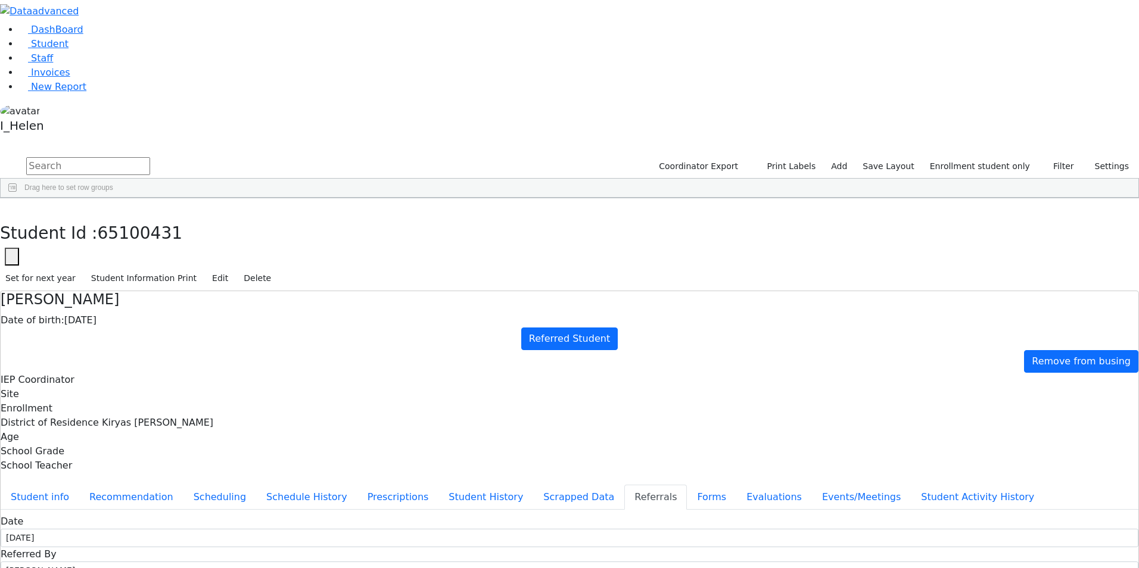
click at [79, 485] on button "Student info" at bounding box center [40, 497] width 79 height 25
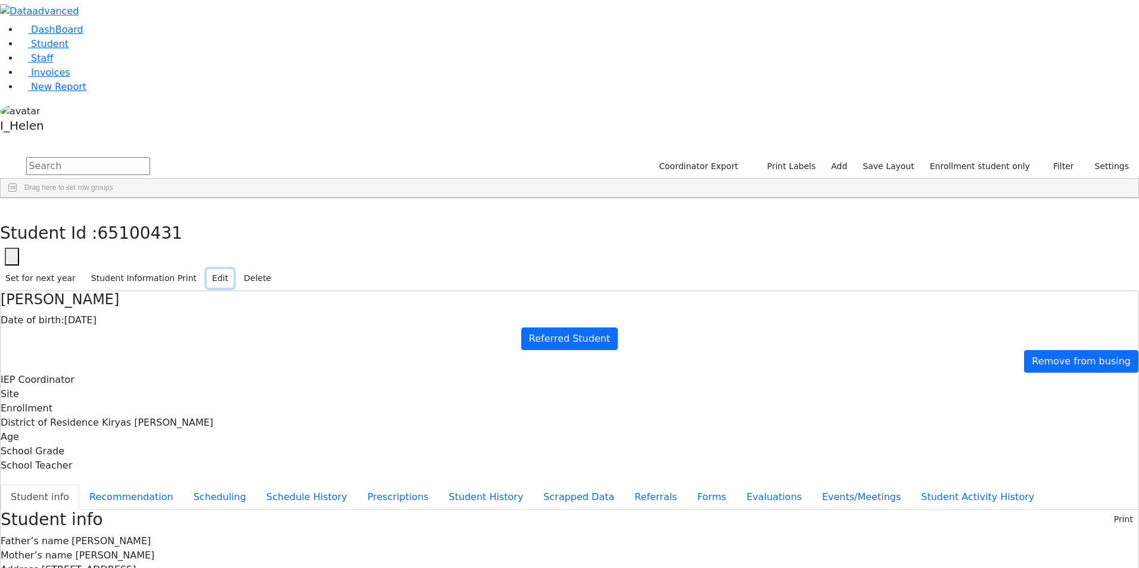
click at [234, 269] on button "Edit" at bounding box center [220, 278] width 27 height 18
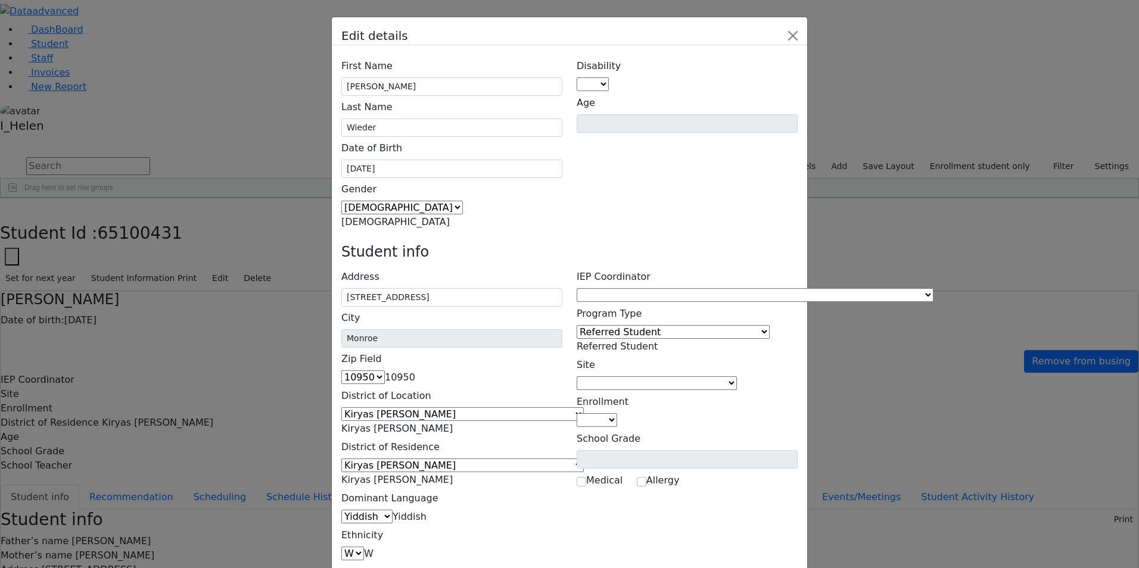
scroll to position [77, 0]
type input "[EMAIL_ADDRESS][DOMAIN_NAME]"
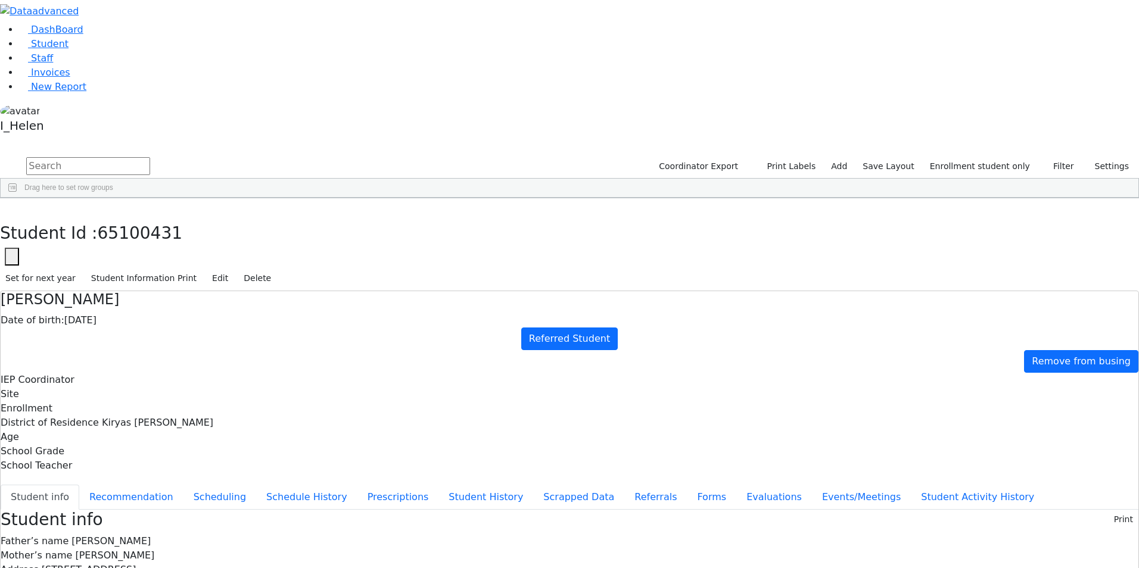
scroll to position [0, 0]
drag, startPoint x: 226, startPoint y: 16, endPoint x: 231, endPoint y: 50, distance: 34.3
click at [12, 207] on icon "button" at bounding box center [8, 210] width 7 height 7
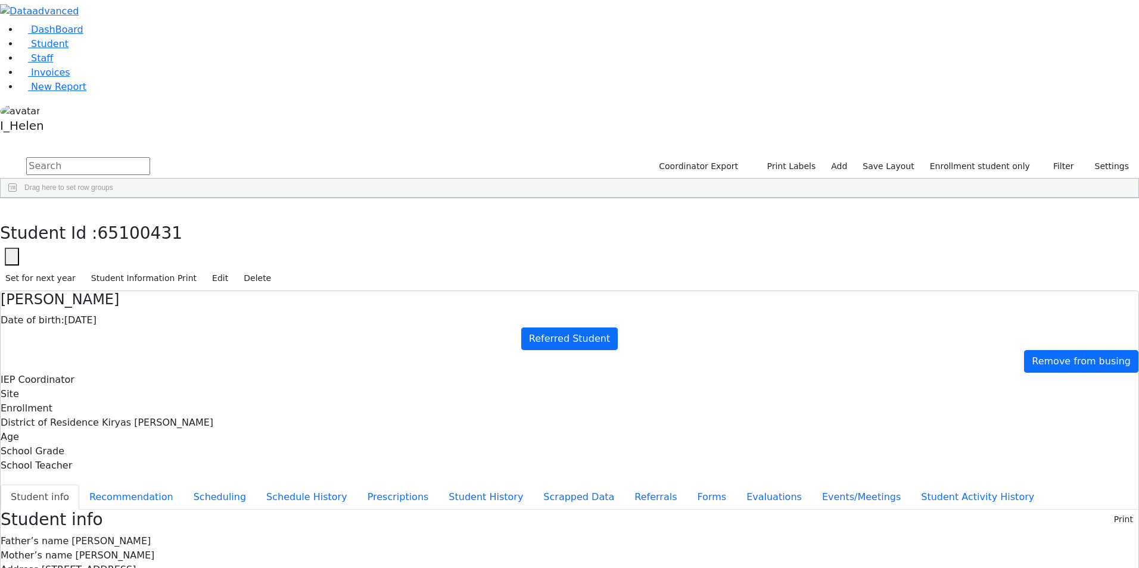
click at [12, 207] on icon "button" at bounding box center [8, 210] width 7 height 7
